Goal: Find specific page/section: Find specific page/section

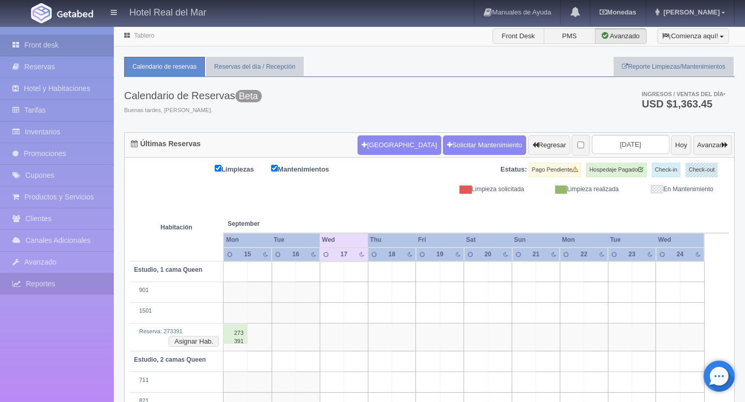
click at [49, 280] on link "Reportes" at bounding box center [57, 284] width 114 height 21
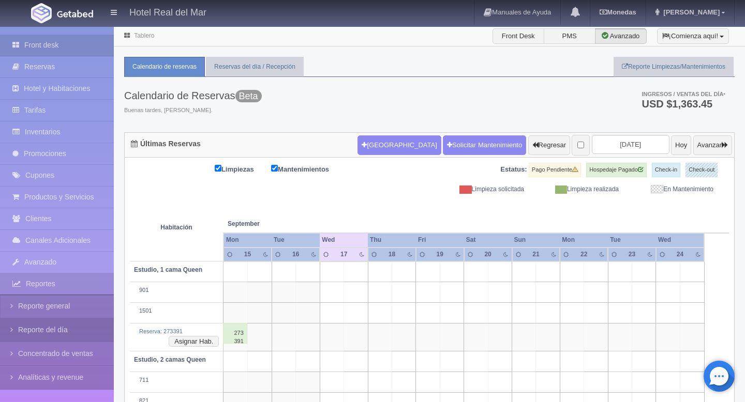
click at [38, 334] on link "Reporte del día" at bounding box center [57, 330] width 114 height 23
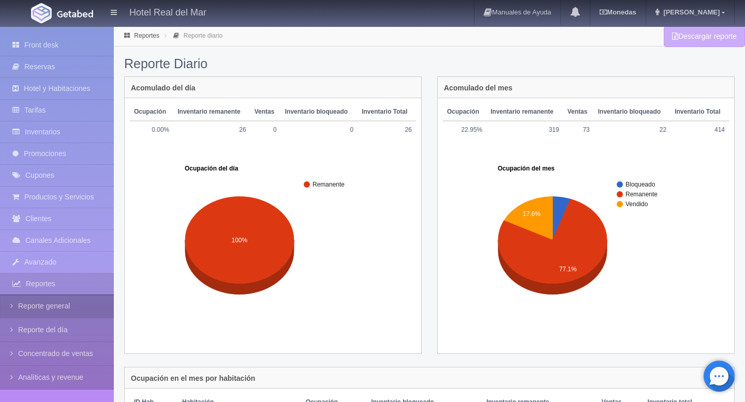
click at [69, 305] on link "Reporte general" at bounding box center [57, 306] width 114 height 23
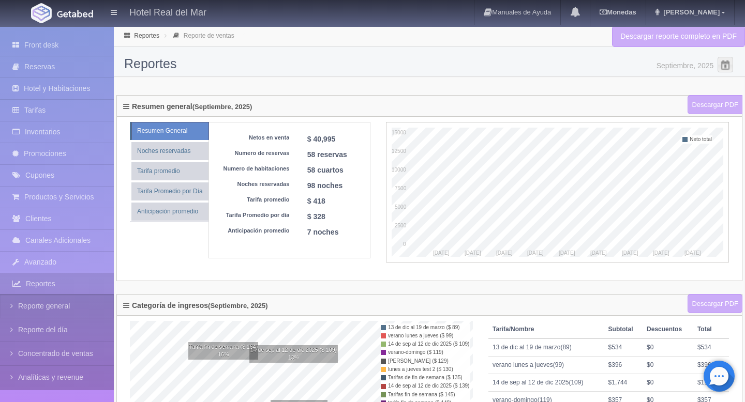
click at [674, 68] on input "Septiembre, 2025" at bounding box center [665, 63] width 103 height 13
click at [170, 149] on link "Noches reservadas" at bounding box center [169, 151] width 77 height 18
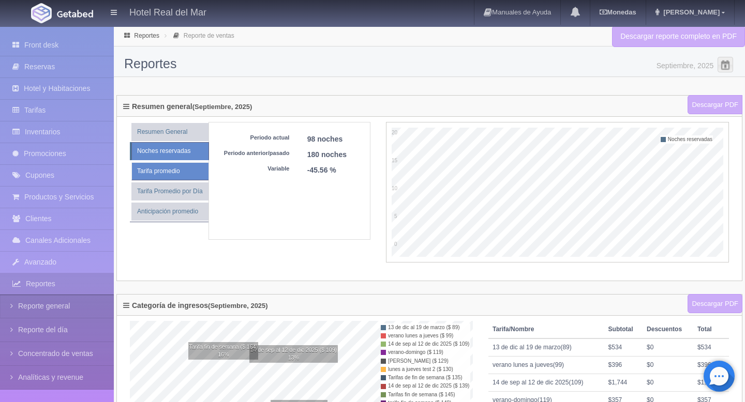
click at [184, 172] on link "Tarifa promedio" at bounding box center [169, 171] width 77 height 18
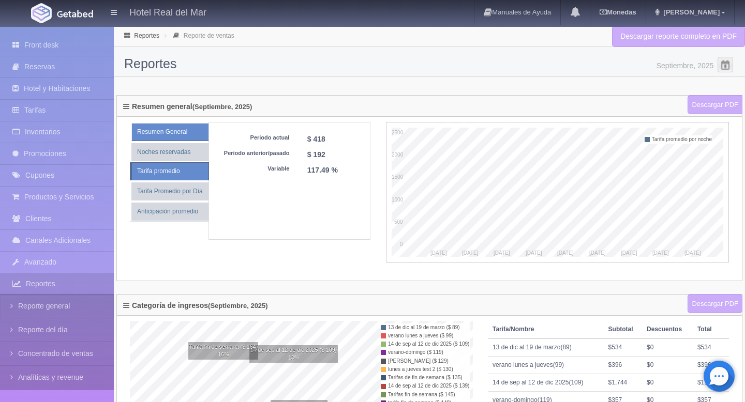
click at [181, 137] on link "Resumen General" at bounding box center [169, 132] width 77 height 18
